Goal: Task Accomplishment & Management: Manage account settings

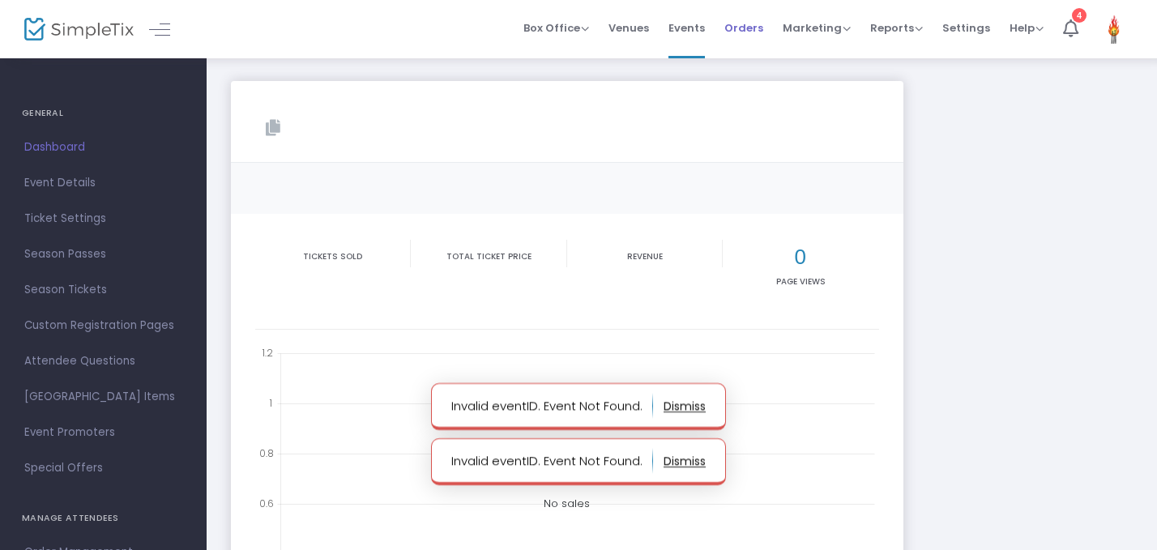
click at [750, 16] on span "Orders" at bounding box center [744, 27] width 39 height 41
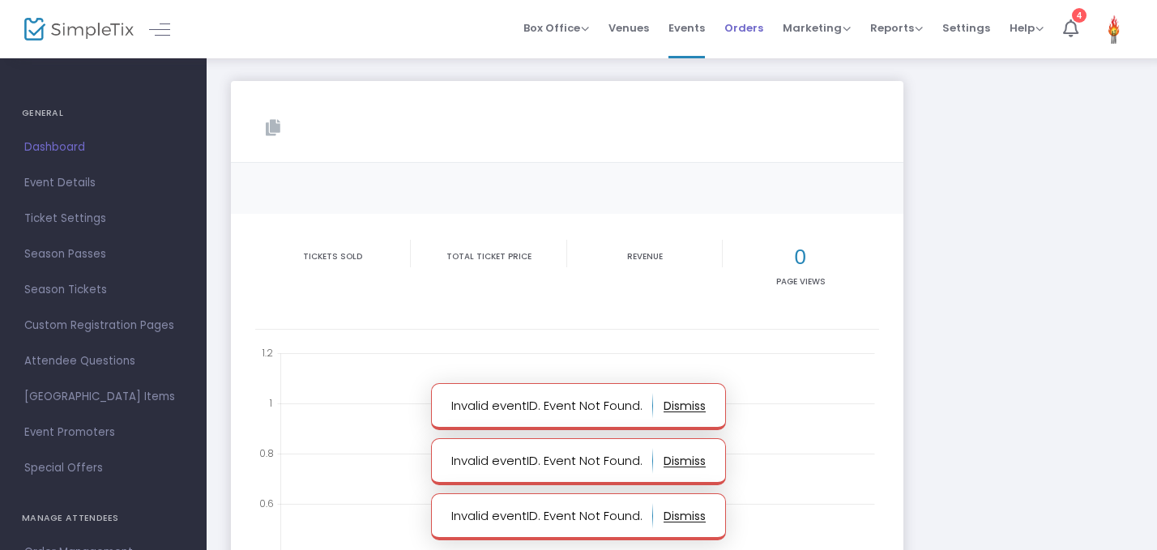
click at [743, 36] on span "Orders" at bounding box center [744, 27] width 39 height 41
